Goal: Information Seeking & Learning: Learn about a topic

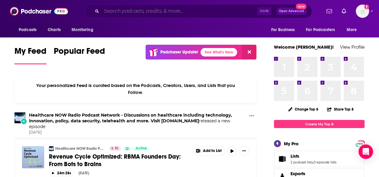
click at [134, 13] on input "Search podcasts, credits, & more..." at bounding box center [179, 11] width 156 height 10
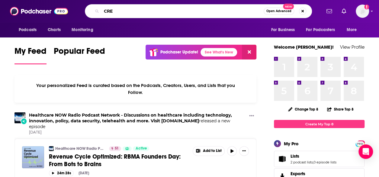
type input "CRE"
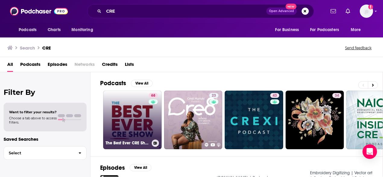
click at [134, 121] on link "68 The Best Ever CRE Show" at bounding box center [132, 119] width 59 height 59
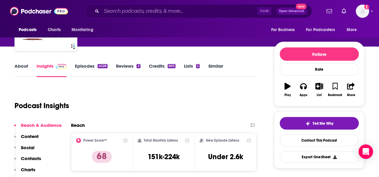
scroll to position [36, 0]
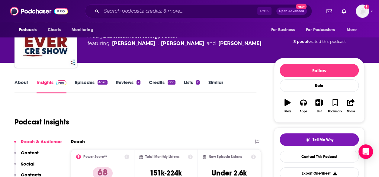
click at [21, 85] on link "About" at bounding box center [21, 86] width 14 height 14
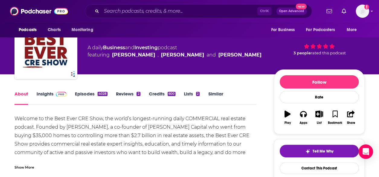
scroll to position [32, 0]
